Goal: Task Accomplishment & Management: Complete application form

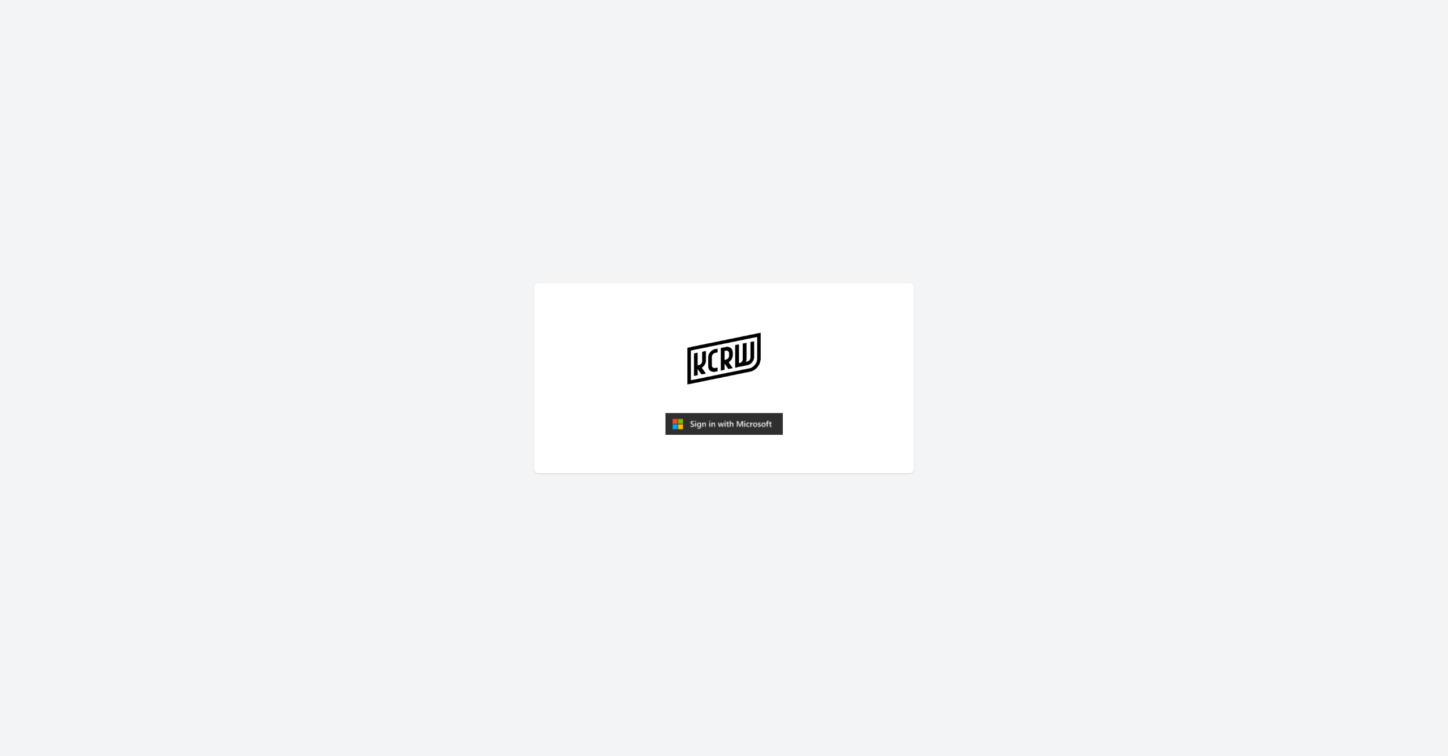
click at [724, 420] on img "submit" at bounding box center [724, 424] width 118 height 23
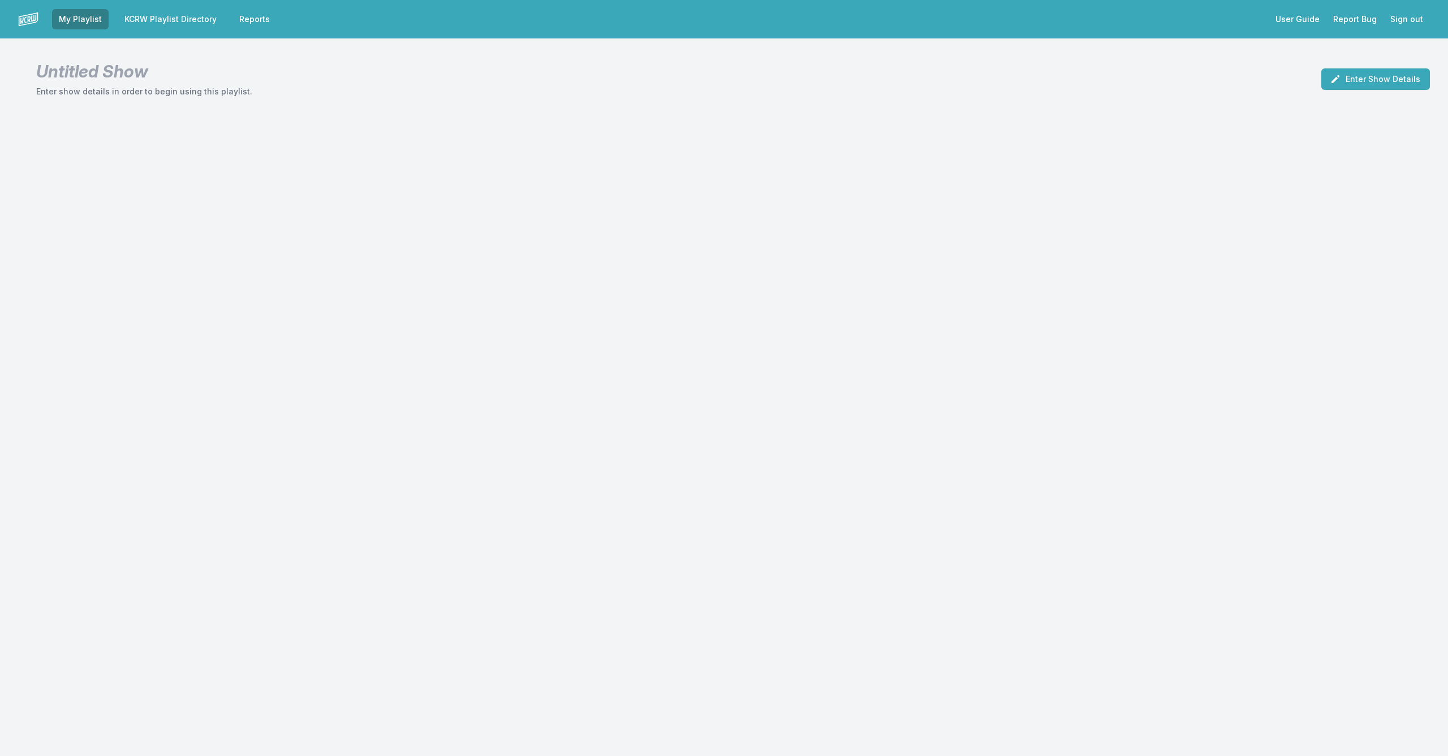
drag, startPoint x: 0, startPoint y: 0, endPoint x: 632, endPoint y: 414, distance: 755.6
click at [749, 409] on div "My Playlist KCRW Playlist Directory Reports User Guide Report Bug Sign out Unti…" at bounding box center [724, 378] width 1448 height 756
click at [1395, 79] on button "Enter Show Details" at bounding box center [1376, 78] width 109 height 21
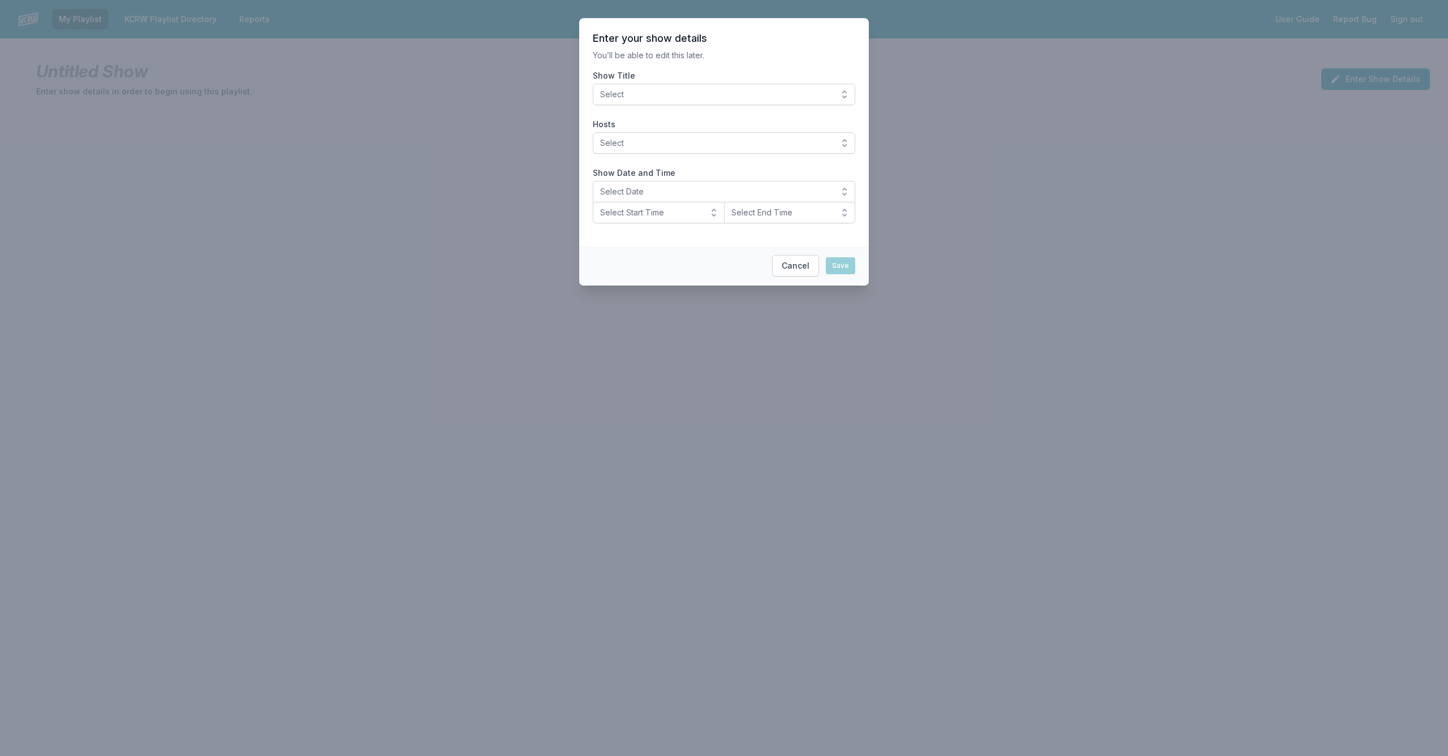
drag, startPoint x: 655, startPoint y: 91, endPoint x: 651, endPoint y: 97, distance: 7.4
click at [655, 91] on span "Select" at bounding box center [716, 94] width 232 height 11
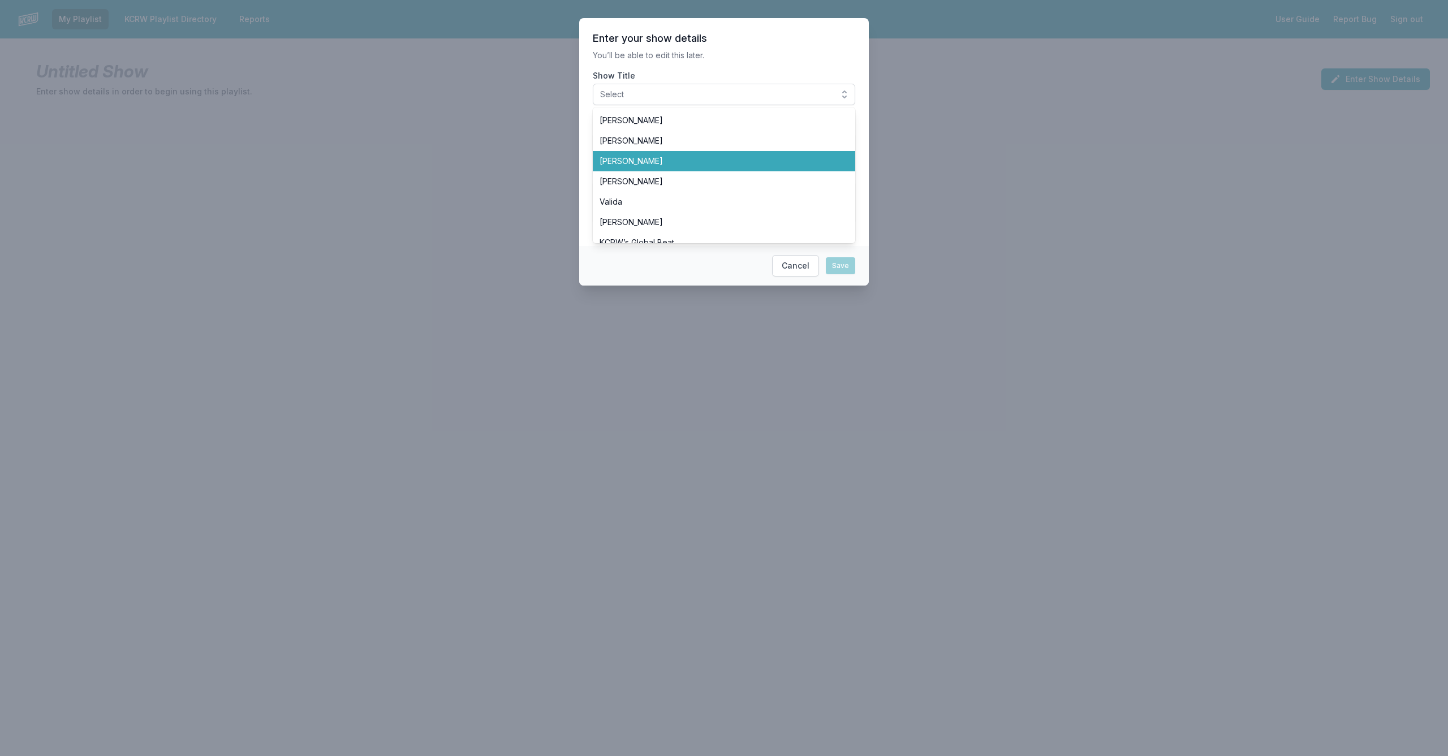
scroll to position [225, 0]
click at [643, 156] on span "[PERSON_NAME]" at bounding box center [717, 159] width 235 height 11
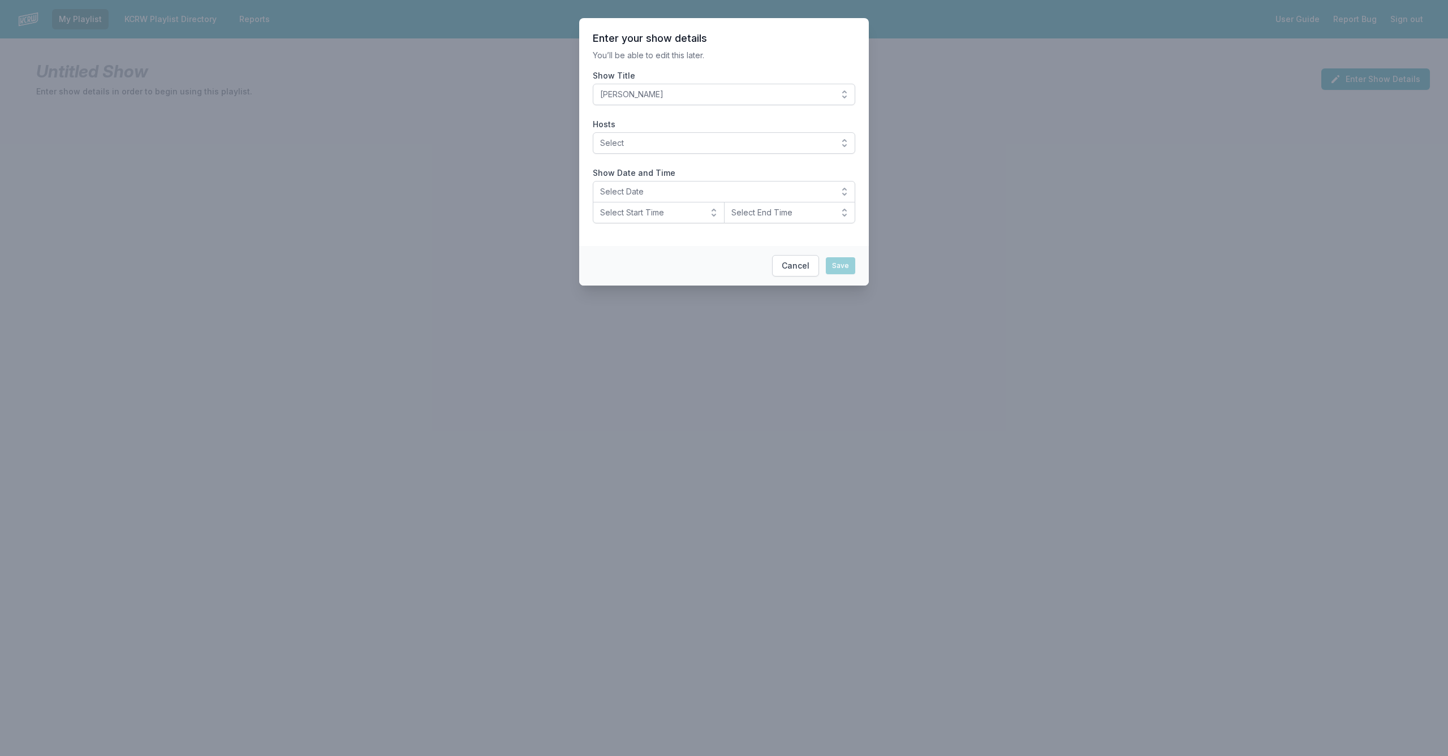
click at [641, 144] on span "Select" at bounding box center [716, 142] width 232 height 11
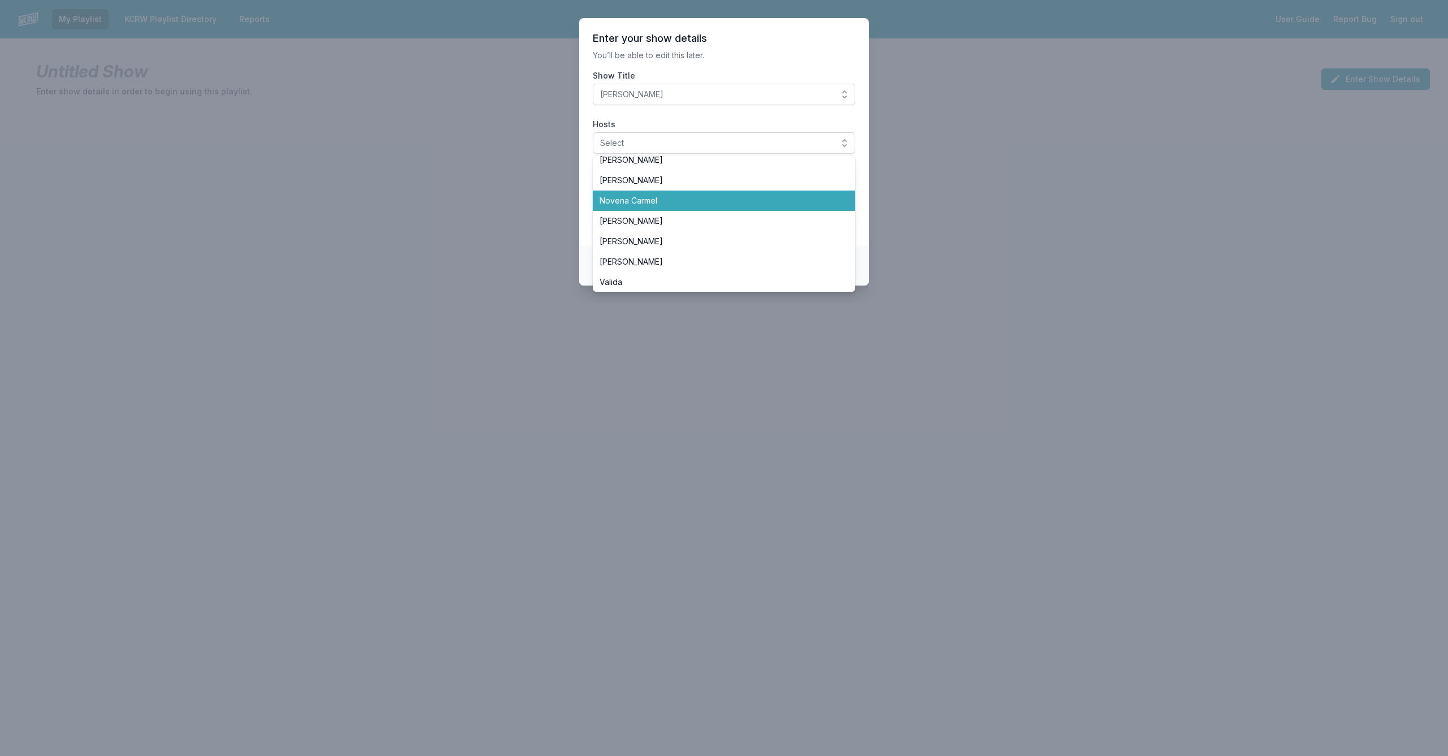
scroll to position [252, 0]
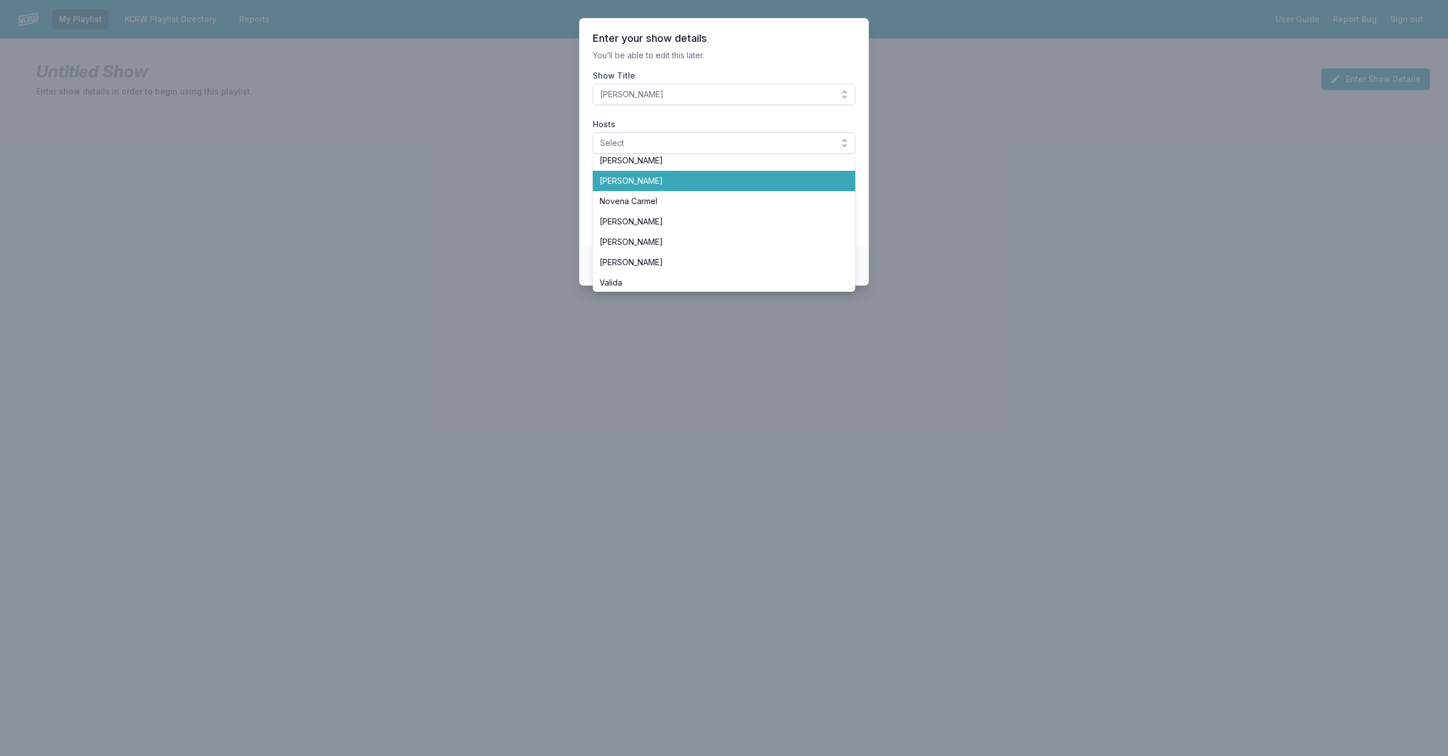
click at [639, 179] on span "[PERSON_NAME]" at bounding box center [717, 180] width 235 height 11
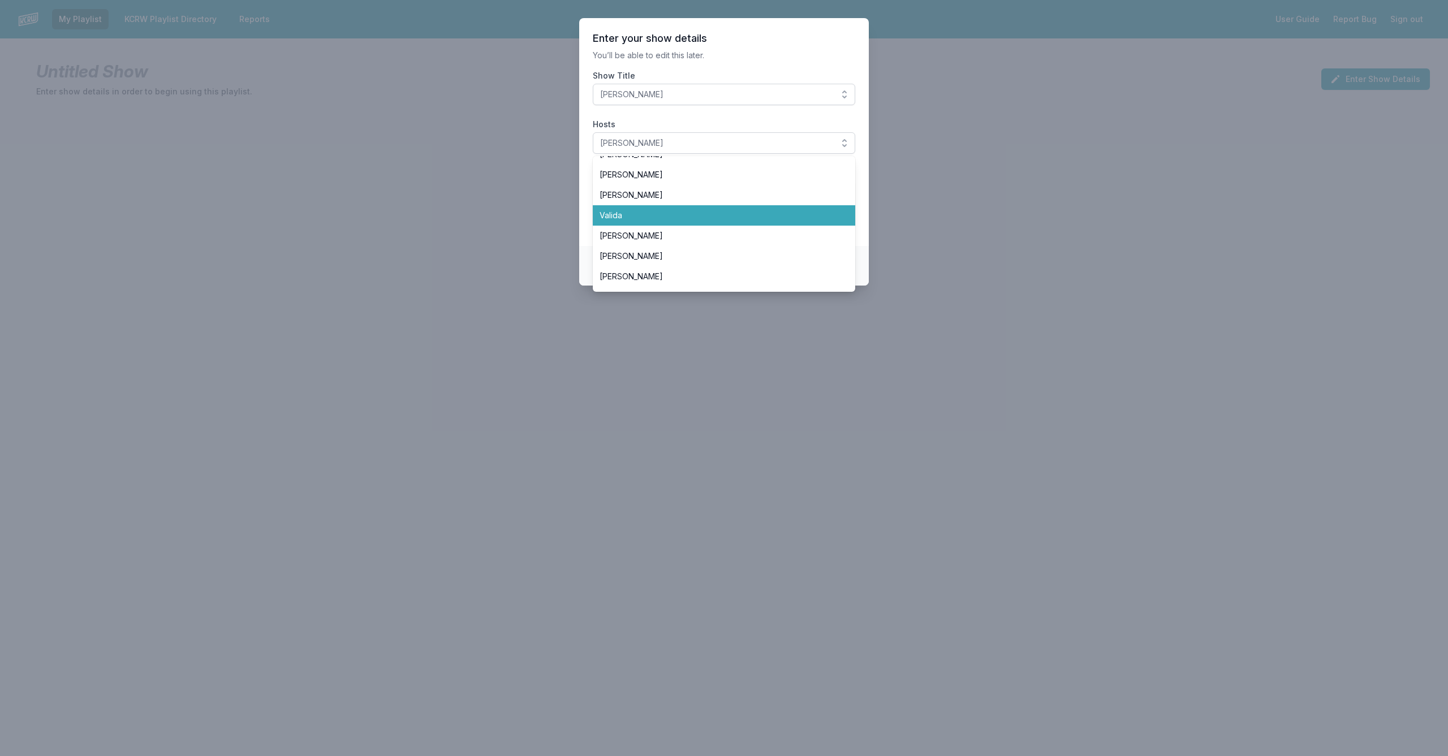
scroll to position [321, 0]
click at [866, 217] on section "Enter your show details You’ll be able to edit this later. Show Title [PERSON_N…" at bounding box center [724, 132] width 290 height 228
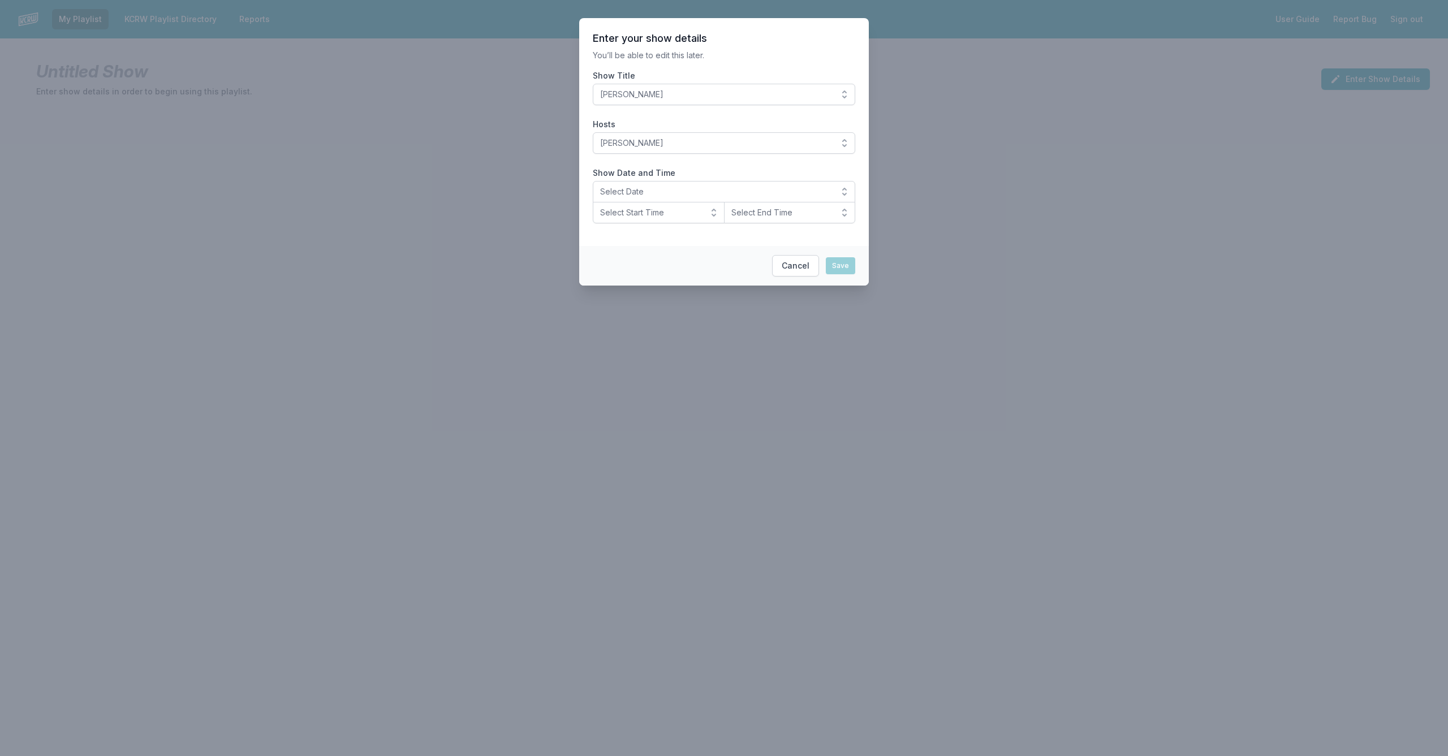
click at [610, 192] on span "Select Date" at bounding box center [716, 191] width 232 height 11
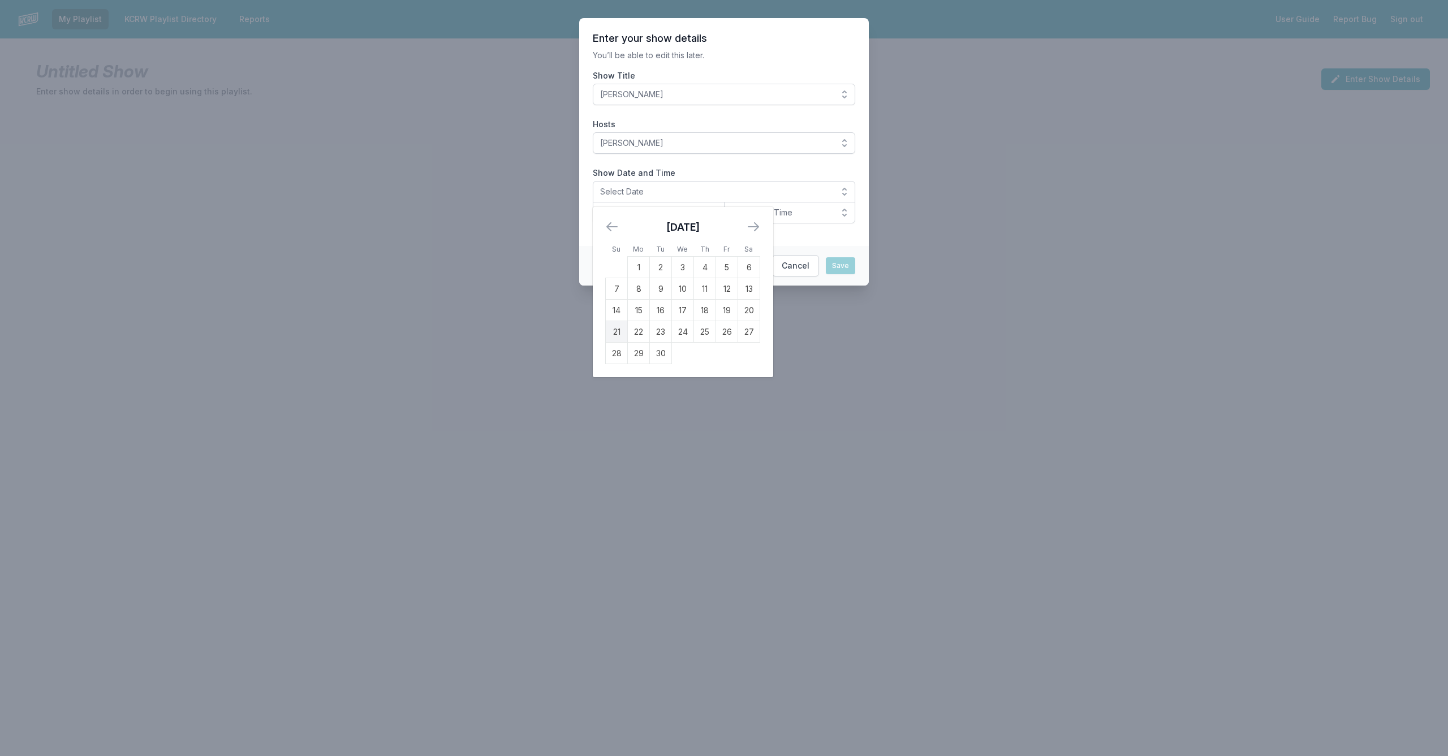
drag, startPoint x: 618, startPoint y: 334, endPoint x: 627, endPoint y: 284, distance: 51.3
click at [618, 334] on td "21" at bounding box center [617, 331] width 22 height 21
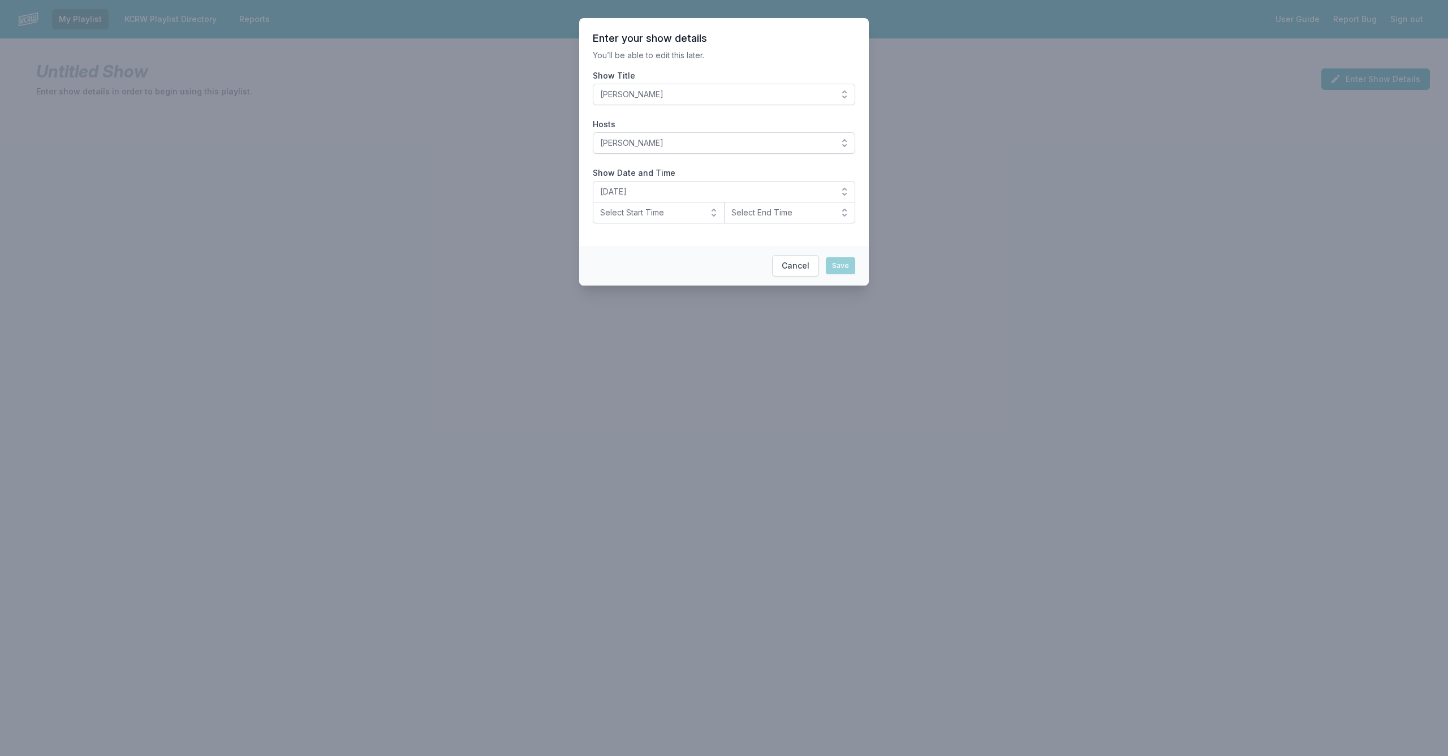
click at [649, 216] on span "Select Start Time" at bounding box center [650, 212] width 101 height 11
drag, startPoint x: 640, startPoint y: 326, endPoint x: 652, endPoint y: 312, distance: 18.6
click at [640, 326] on span "10 PM" at bounding box center [652, 328] width 105 height 11
click at [758, 216] on span "Select End Time" at bounding box center [782, 212] width 101 height 11
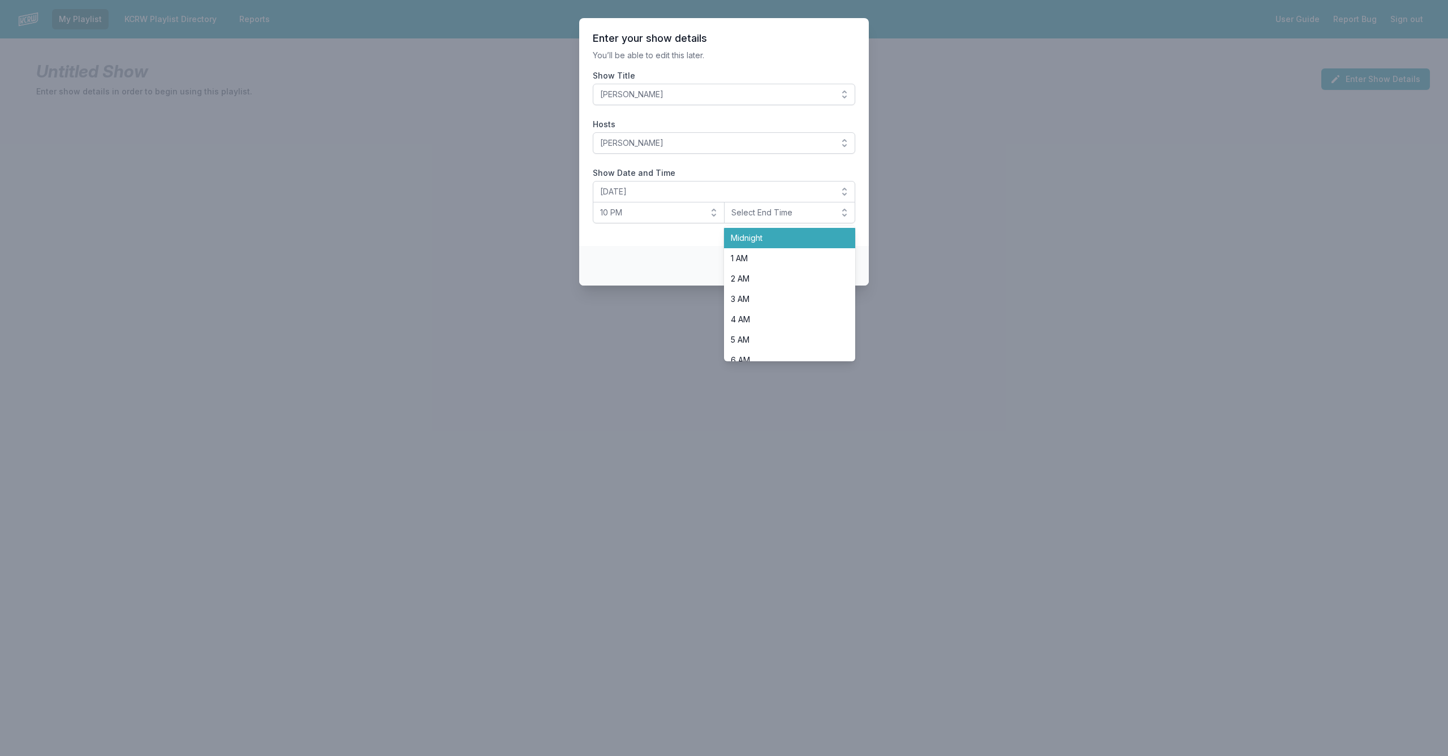
drag, startPoint x: 757, startPoint y: 242, endPoint x: 769, endPoint y: 248, distance: 13.4
click at [758, 243] on span "Midnight" at bounding box center [783, 238] width 105 height 11
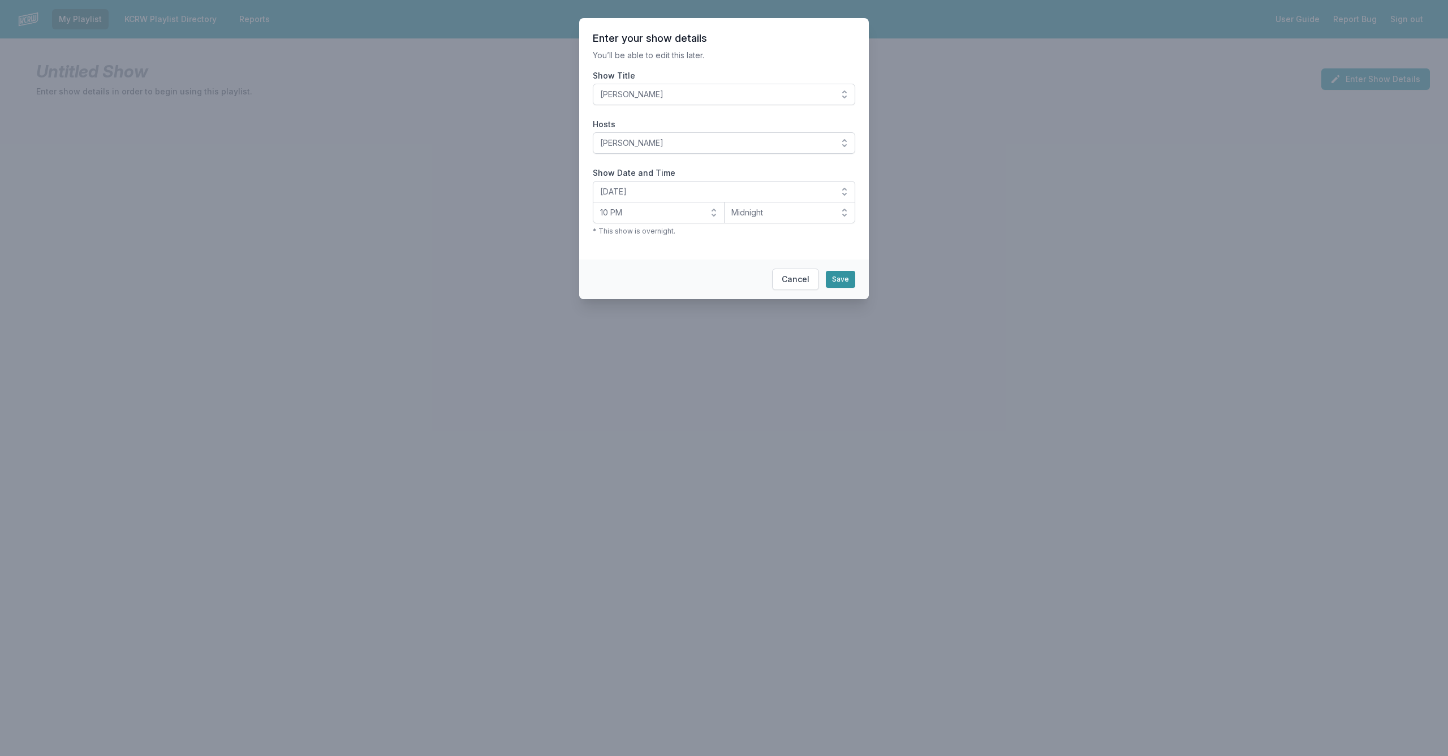
drag, startPoint x: 845, startPoint y: 279, endPoint x: 828, endPoint y: 278, distance: 17.1
click at [845, 279] on button "Save" at bounding box center [840, 279] width 29 height 17
